Goal: Participate in discussion: Engage in conversation with other users on a specific topic

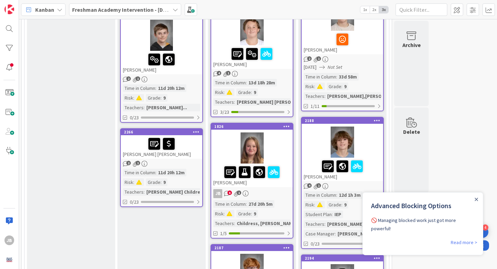
scroll to position [241, 0]
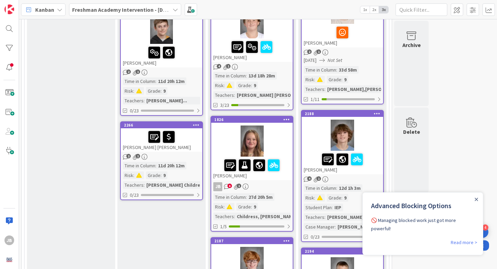
click at [231, 135] on div at bounding box center [251, 140] width 81 height 31
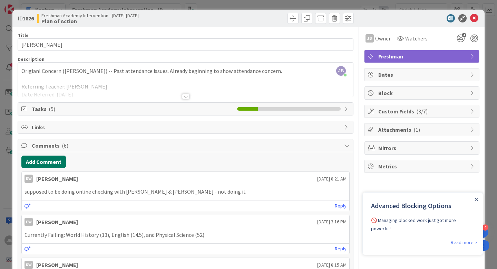
click at [46, 160] on button "Add Comment" at bounding box center [43, 161] width 45 height 12
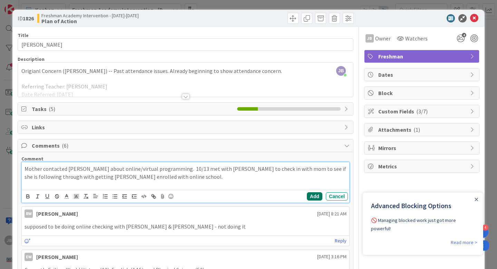
click at [310, 195] on button "Add" at bounding box center [315, 196] width 16 height 8
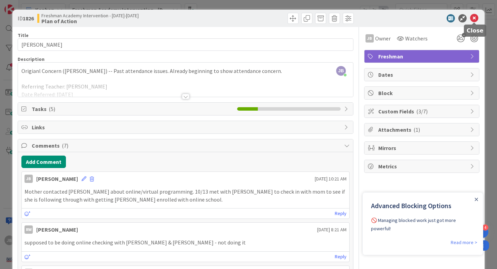
click at [477, 20] on icon at bounding box center [474, 18] width 8 height 8
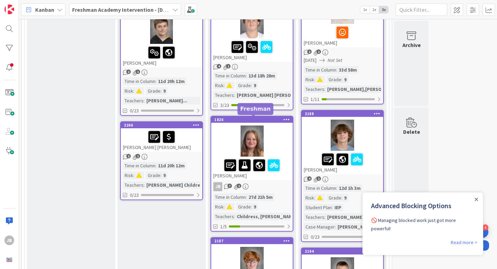
click at [224, 121] on div "1826" at bounding box center [253, 119] width 78 height 5
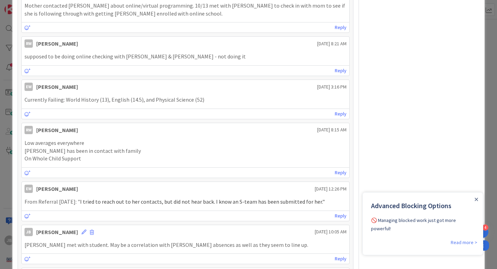
scroll to position [269, 0]
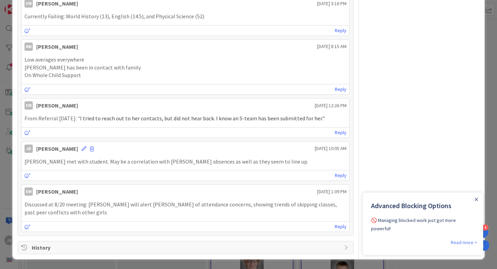
click at [476, 202] on div "Close Announcement" at bounding box center [476, 198] width 3 height 7
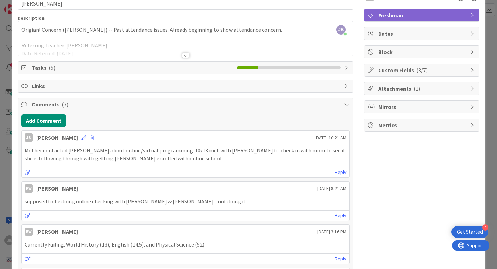
scroll to position [31, 0]
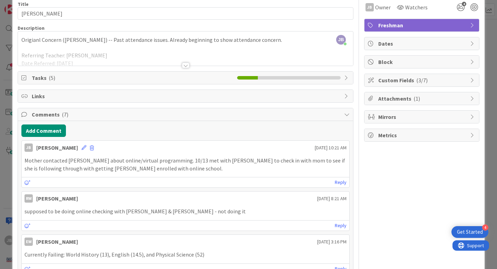
click at [447, 84] on span "Custom Fields ( 3/7 )" at bounding box center [422, 80] width 88 height 8
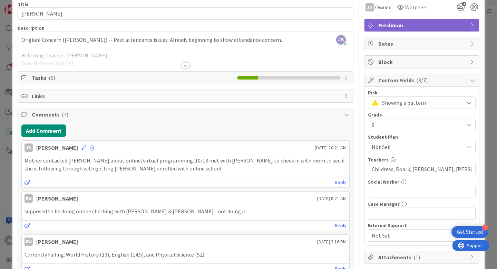
click at [457, 107] on span "Showing a pattern" at bounding box center [421, 103] width 78 height 10
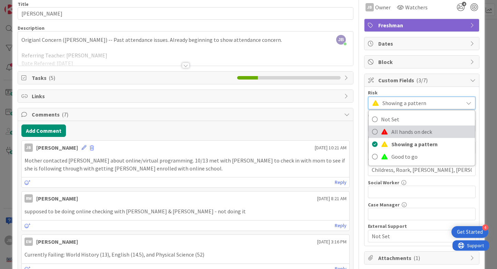
click at [428, 131] on span "All hands on deck" at bounding box center [432, 131] width 80 height 10
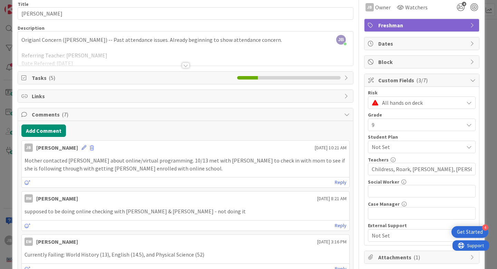
scroll to position [0, 0]
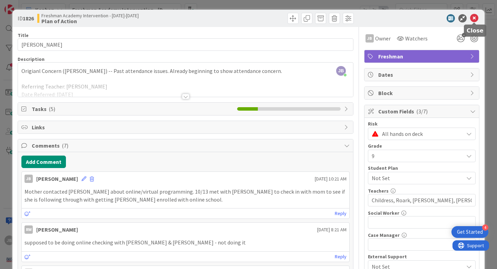
click at [473, 19] on icon at bounding box center [474, 18] width 8 height 8
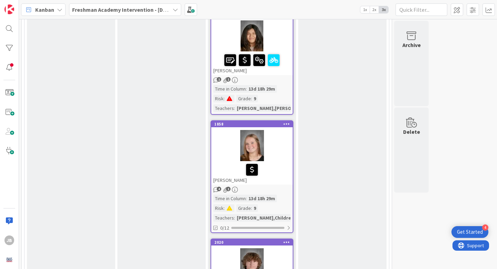
scroll to position [770, 0]
